Goal: Task Accomplishment & Management: Manage account settings

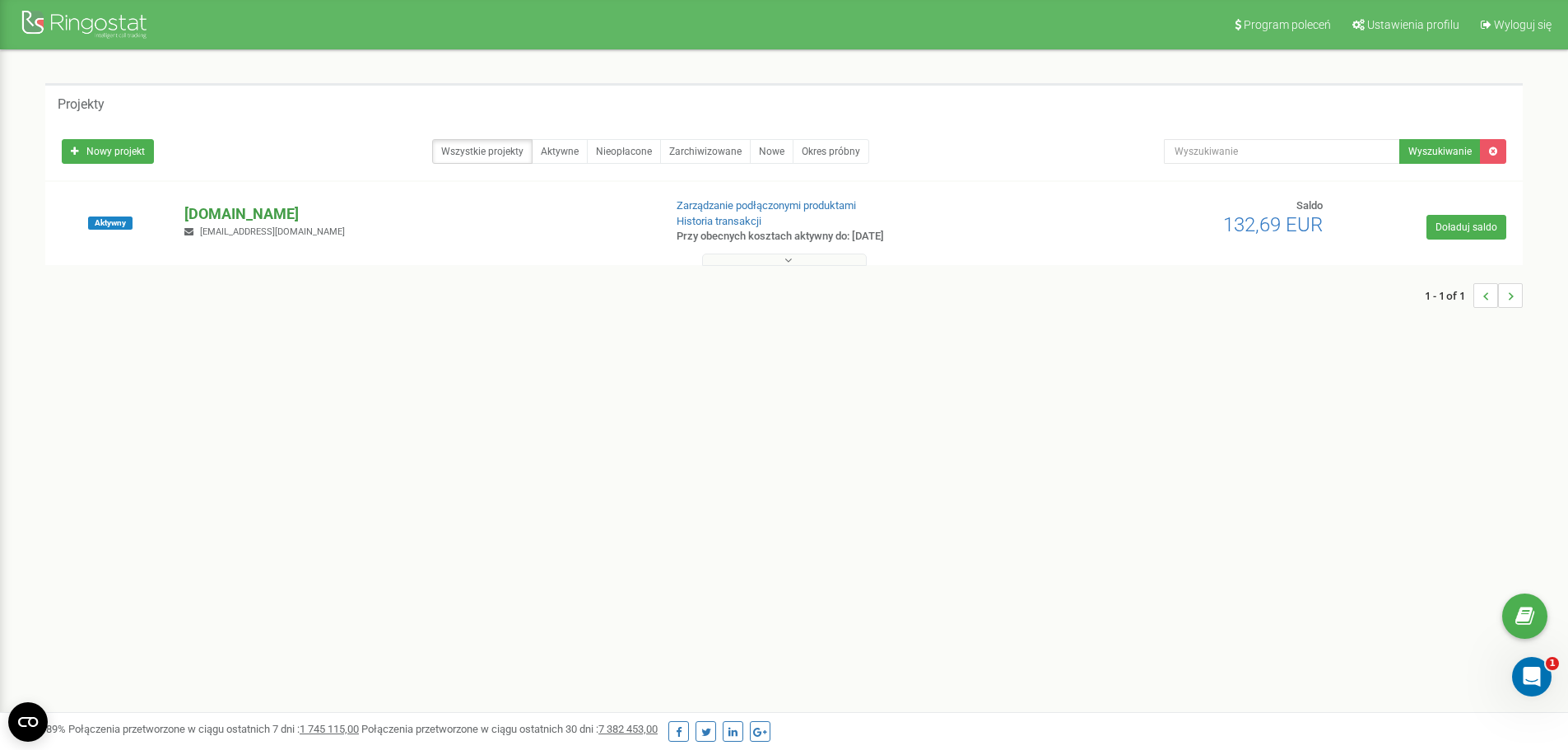
click at [269, 216] on p "[DOMAIN_NAME]" at bounding box center [417, 214] width 465 height 21
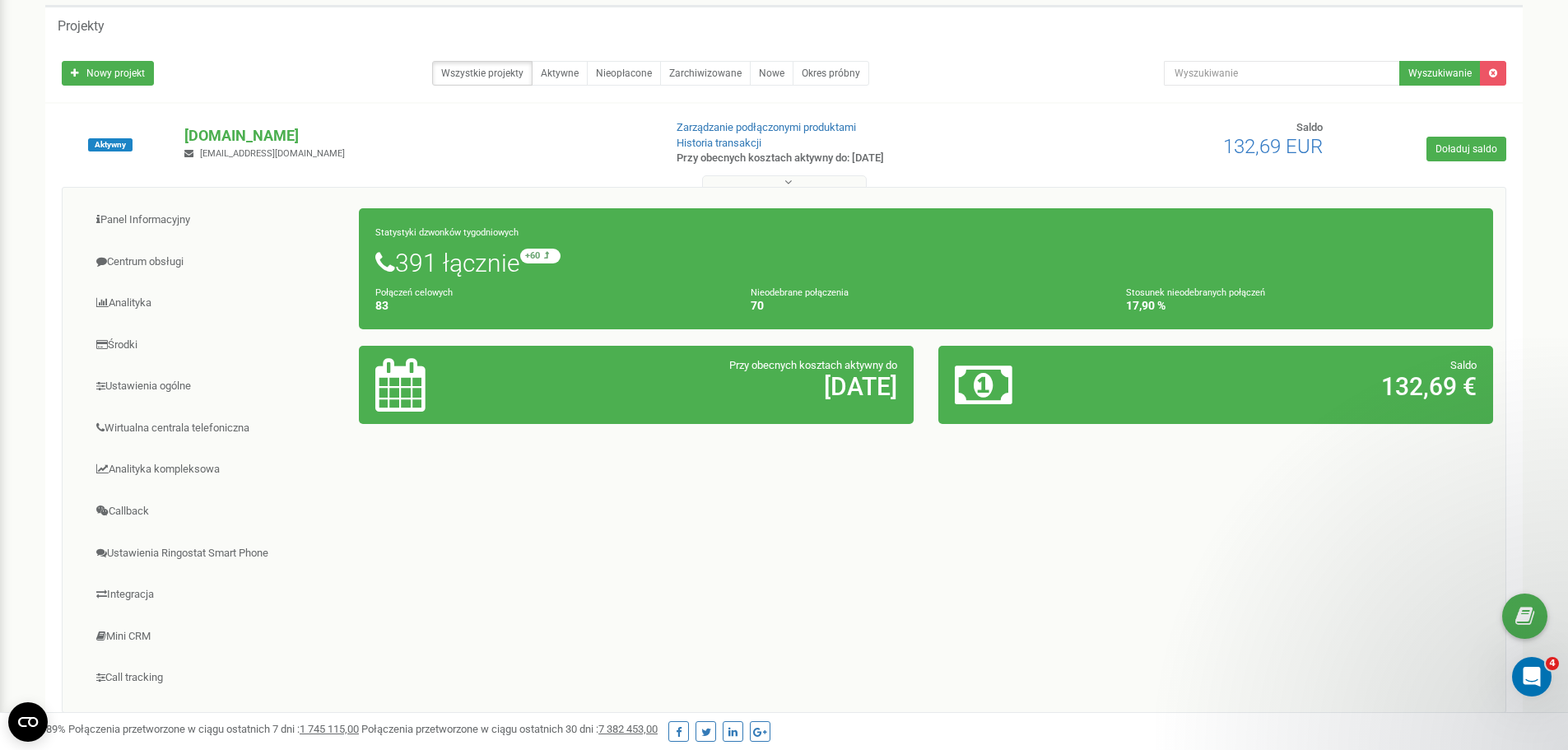
scroll to position [238, 0]
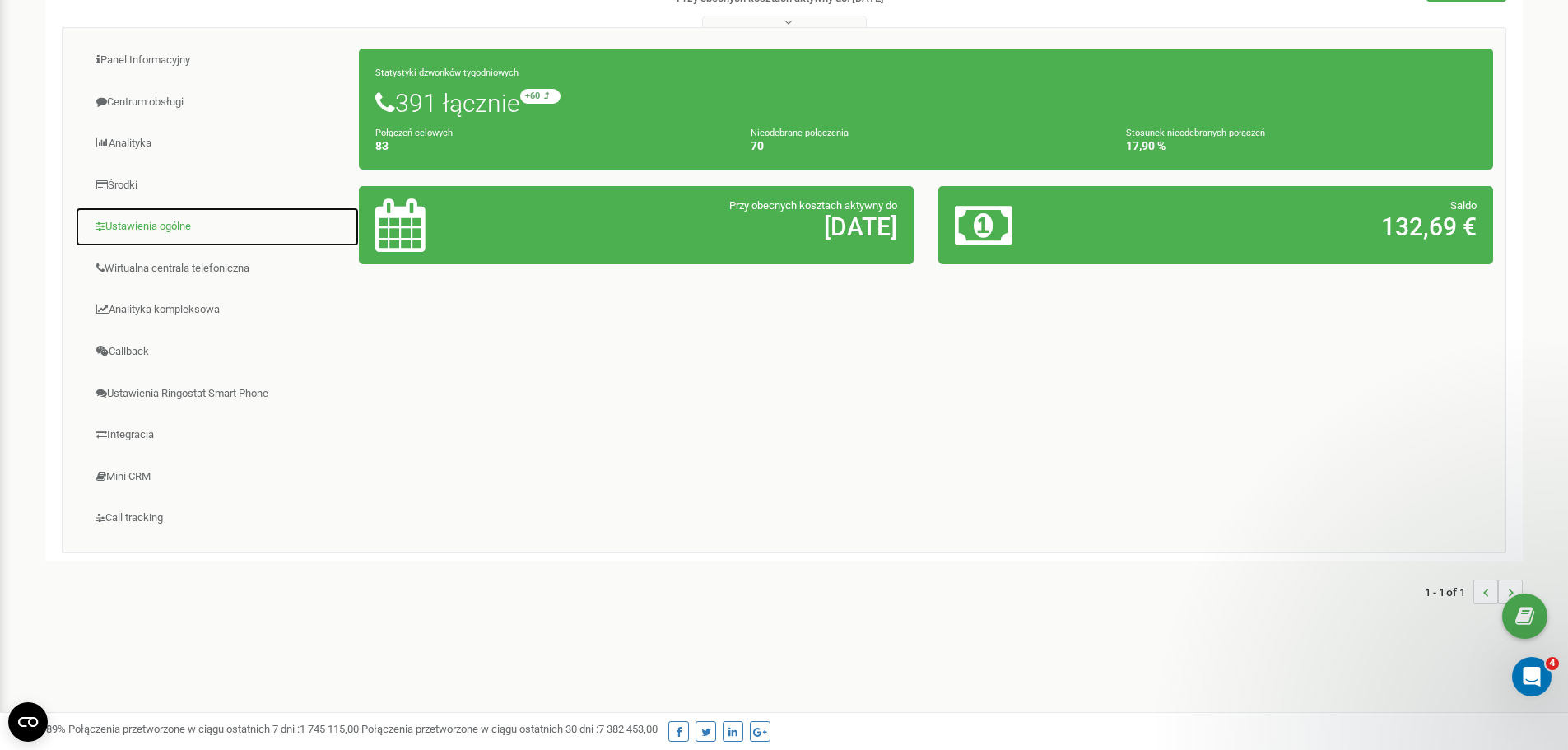
click at [148, 230] on link "Ustawienia ogólne" at bounding box center [217, 226] width 285 height 40
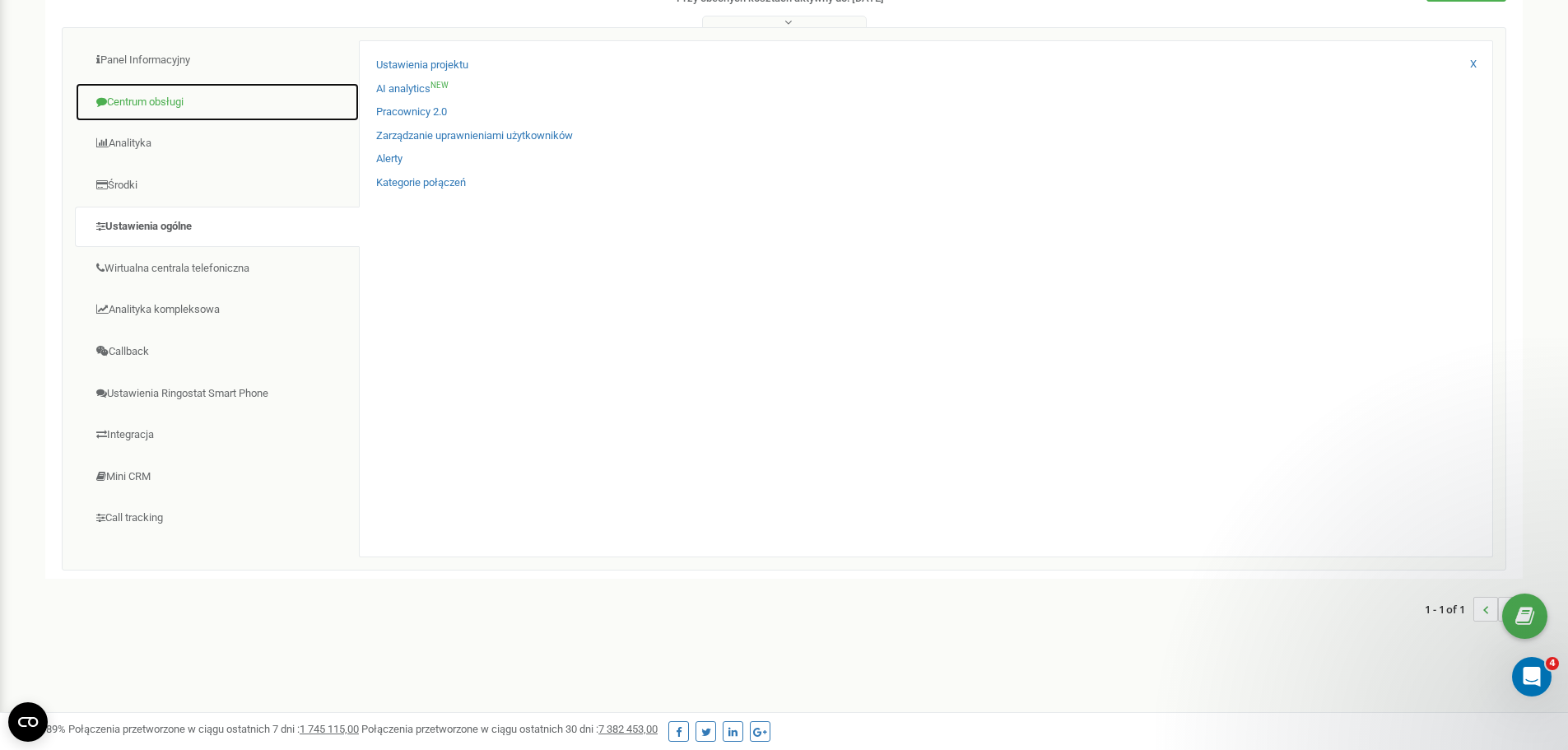
click at [130, 97] on link "Centrum obsługi" at bounding box center [217, 102] width 285 height 40
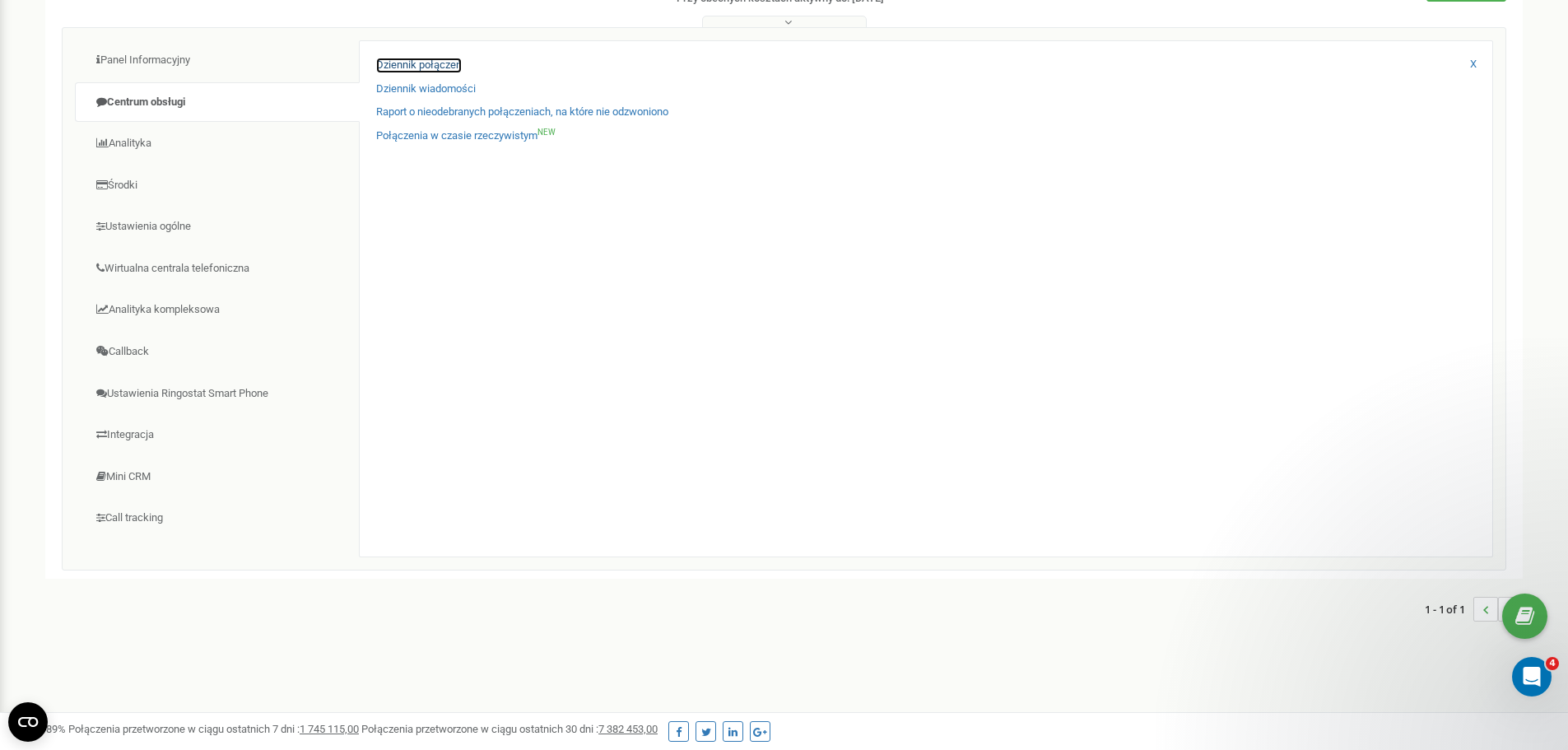
click at [395, 69] on link "Dziennik połączeń" at bounding box center [419, 66] width 85 height 16
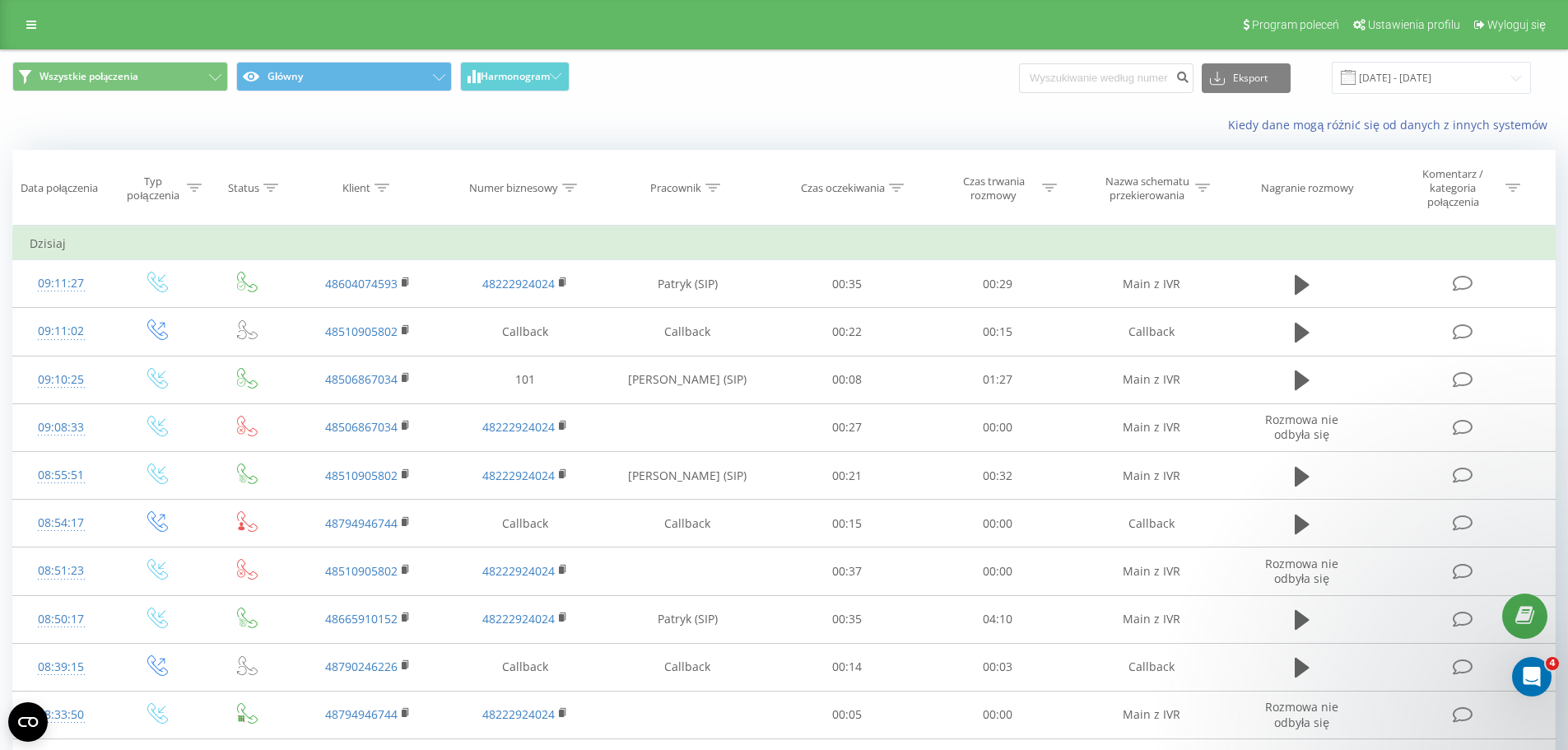
click at [27, 10] on div "Program poleceń Ustawienia profilu Wyloguj się" at bounding box center [784, 25] width 1568 height 50
click at [28, 23] on icon at bounding box center [31, 24] width 10 height 12
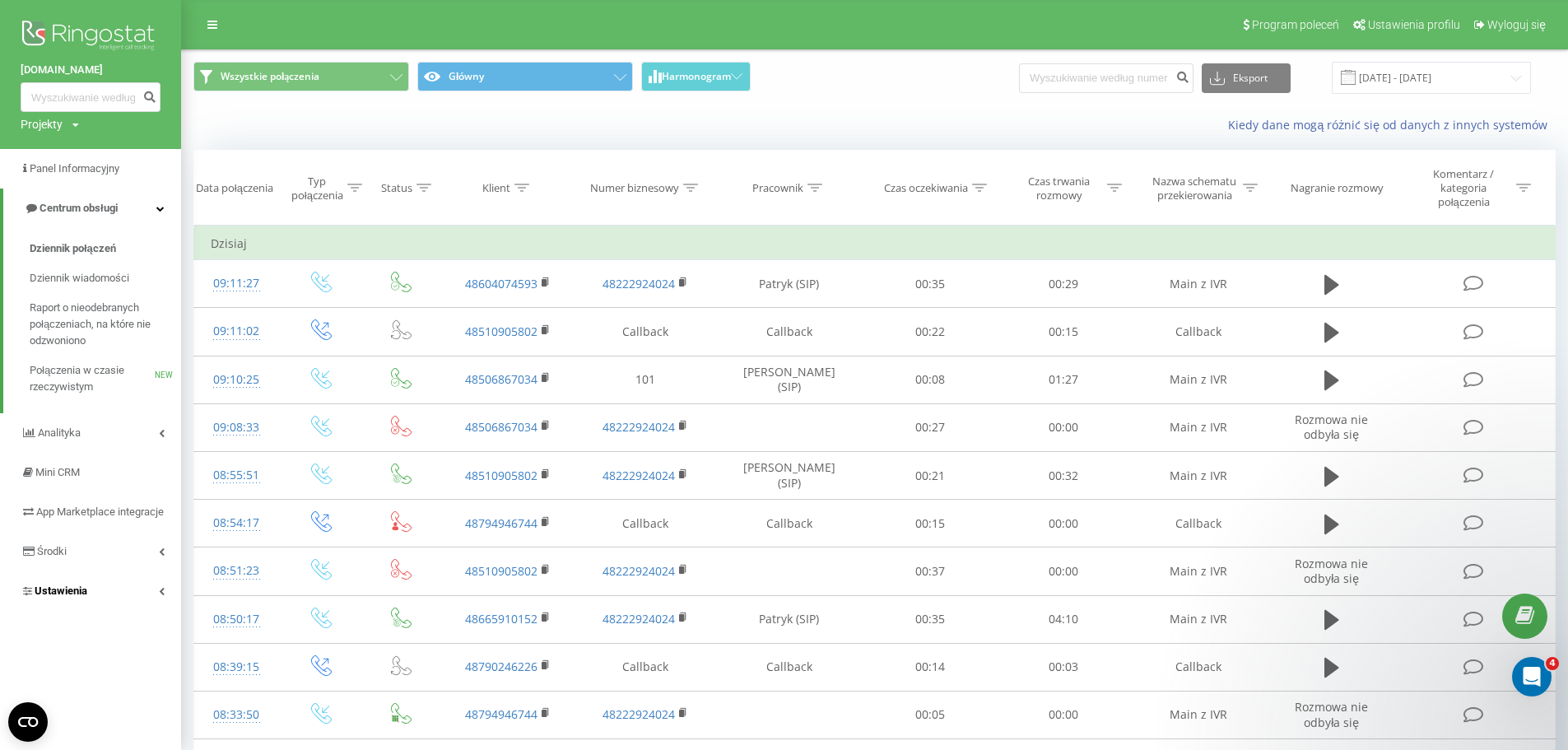
click at [104, 609] on link "Ustawienia" at bounding box center [91, 591] width 181 height 40
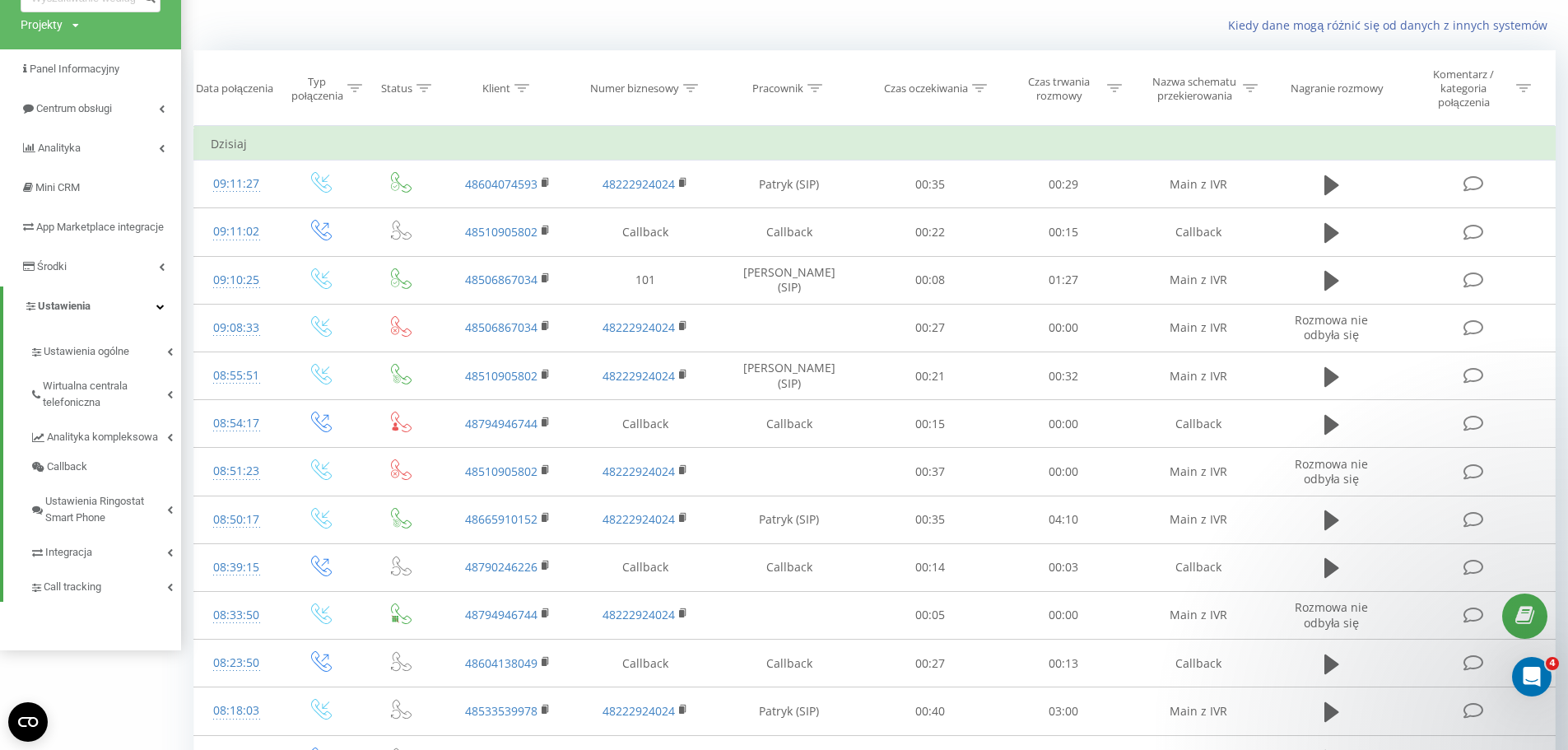
scroll to position [247, 0]
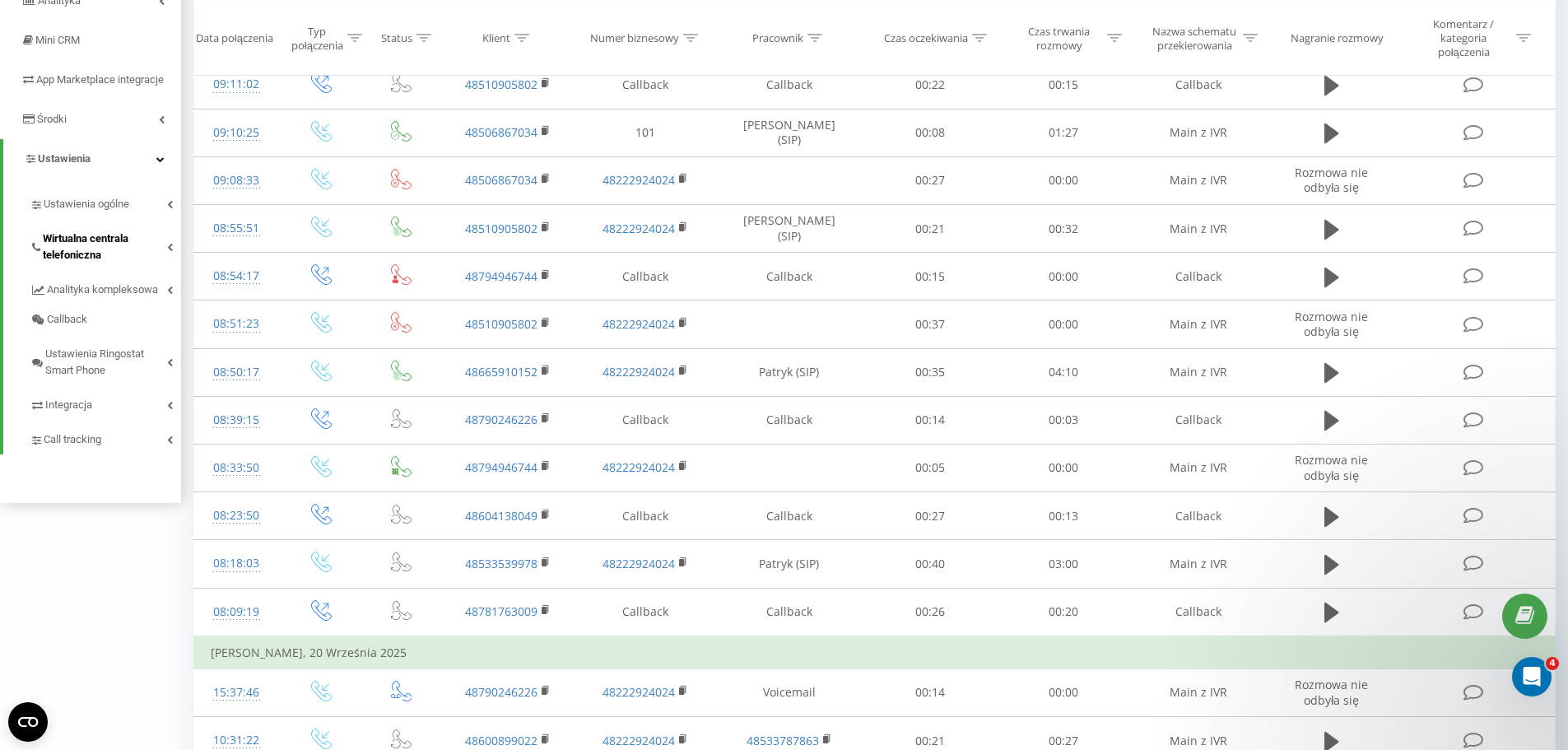
click at [123, 264] on span "Wirtualna centrala telefoniczna" at bounding box center [105, 247] width 124 height 33
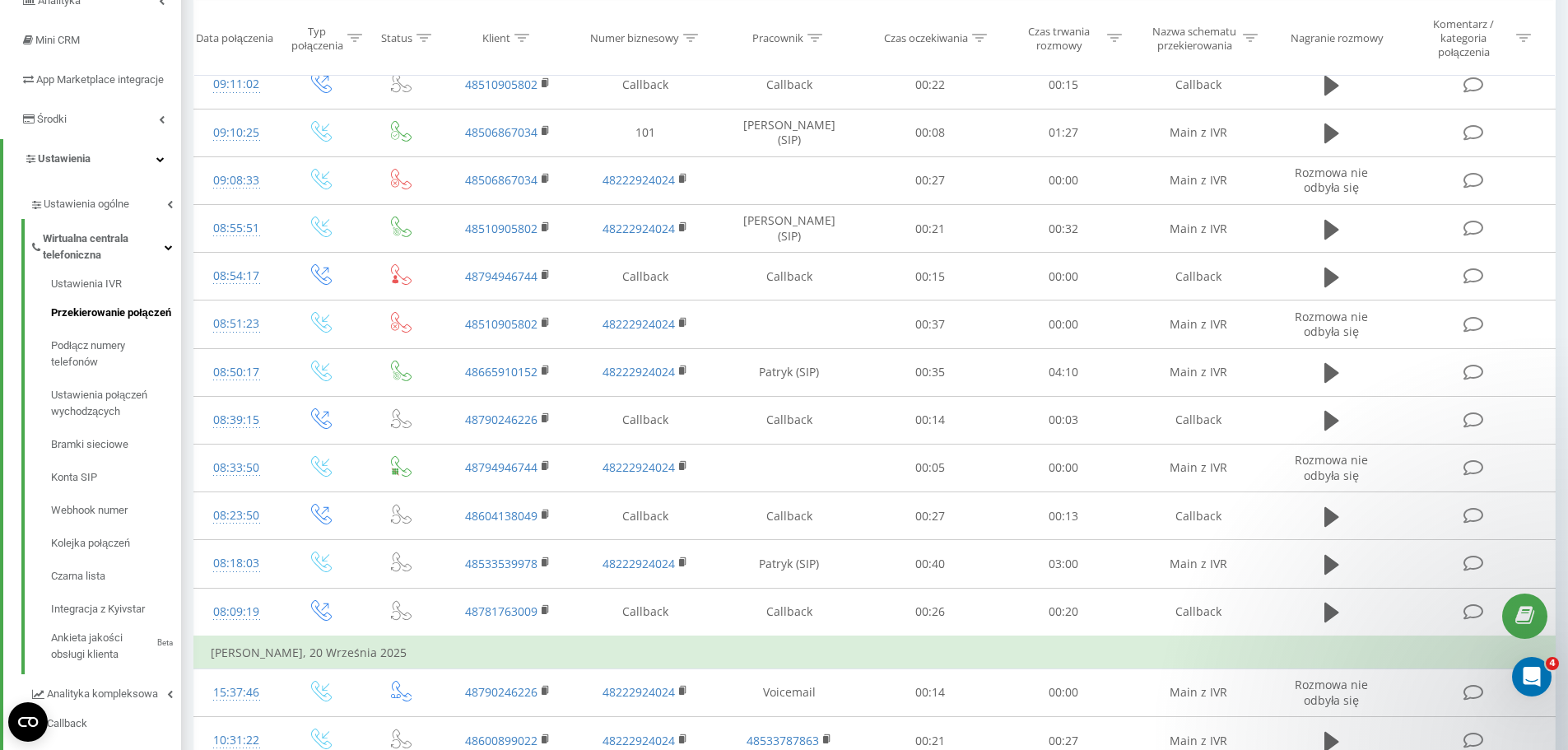
click at [131, 321] on span "Przekierowanie połączeń" at bounding box center [111, 312] width 120 height 17
